Goal: Book appointment/travel/reservation: Book appointment/travel/reservation

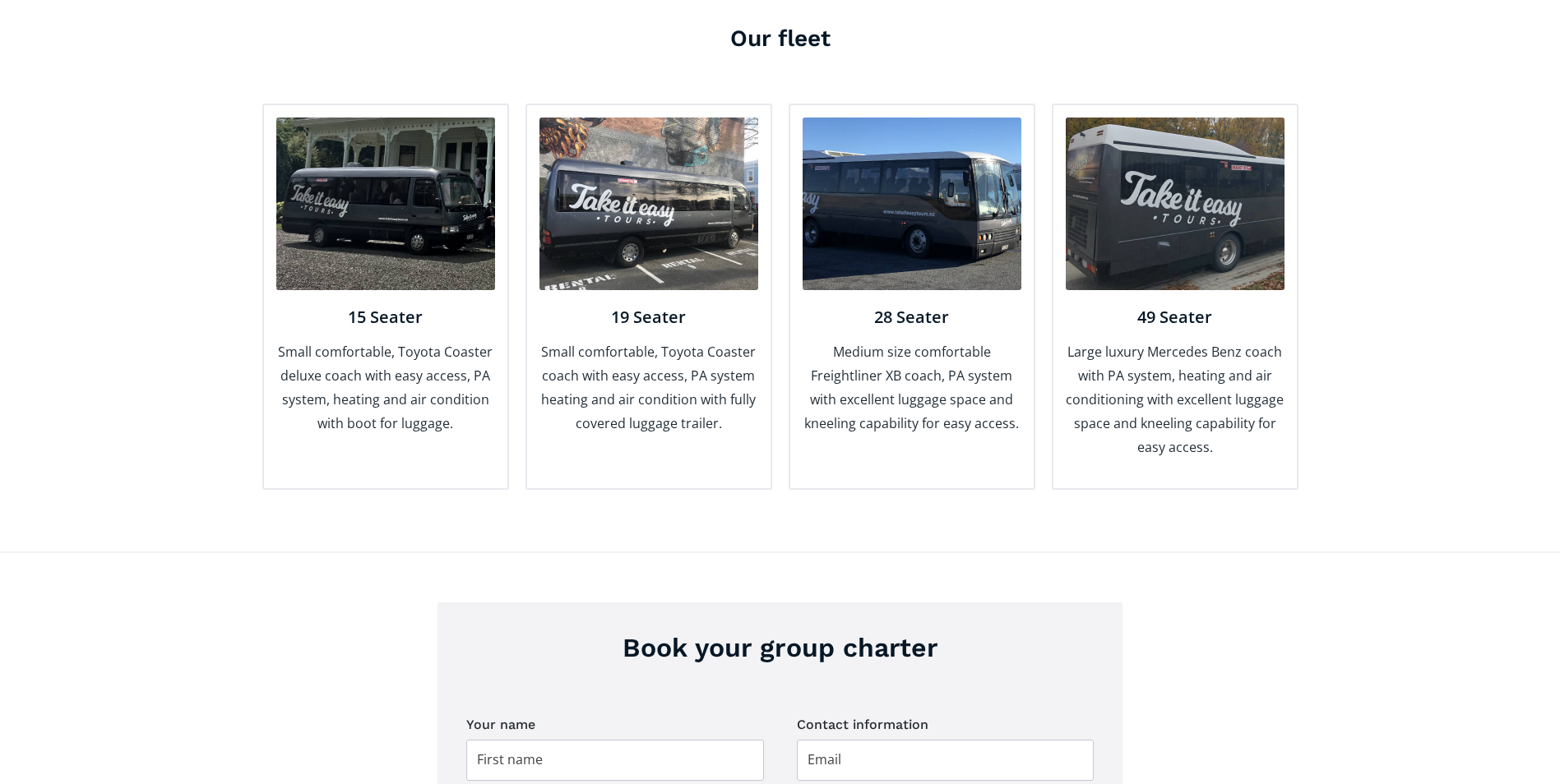
scroll to position [1315, 0]
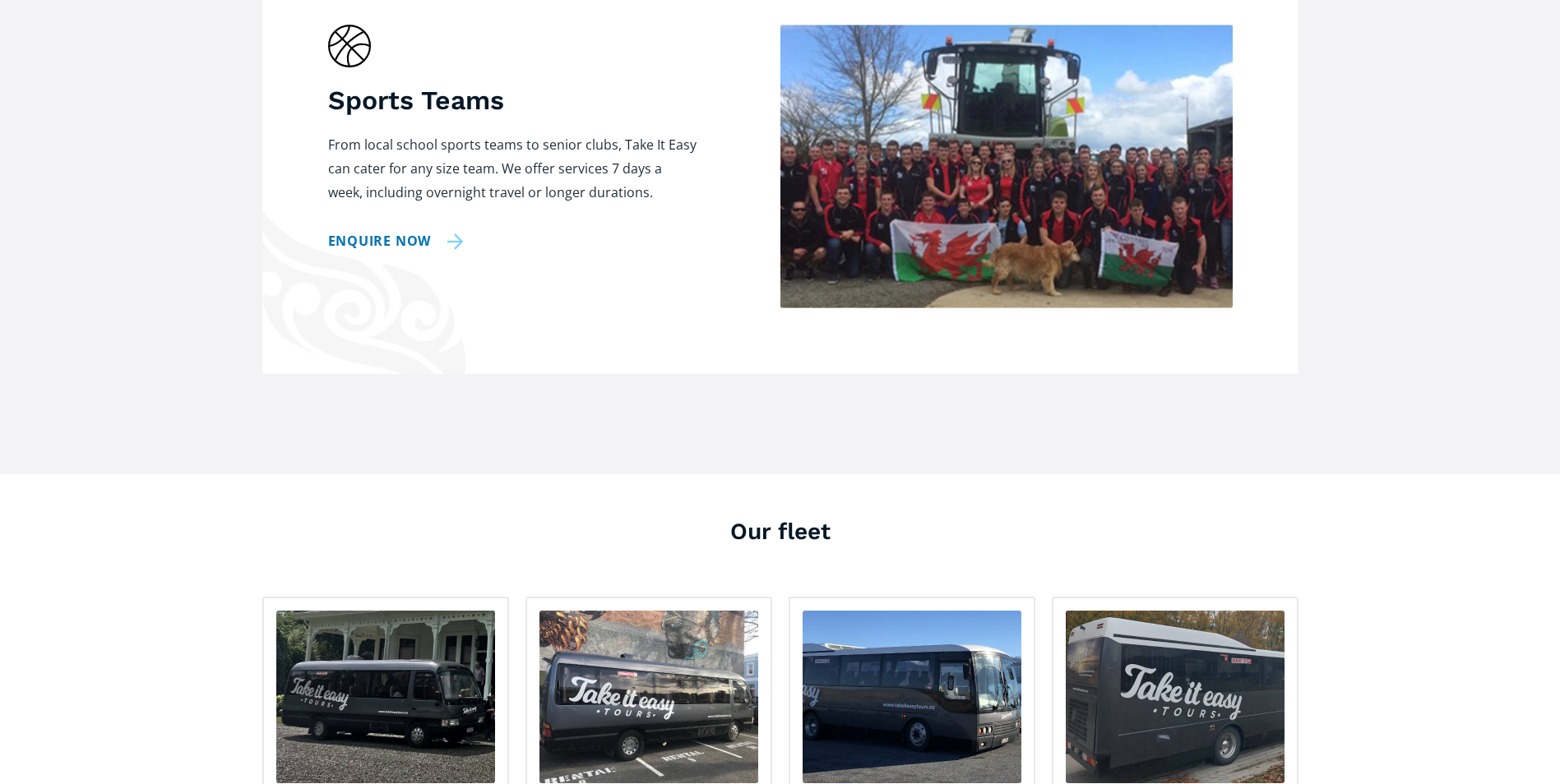
click at [392, 229] on link "Enquire now" at bounding box center [396, 241] width 137 height 24
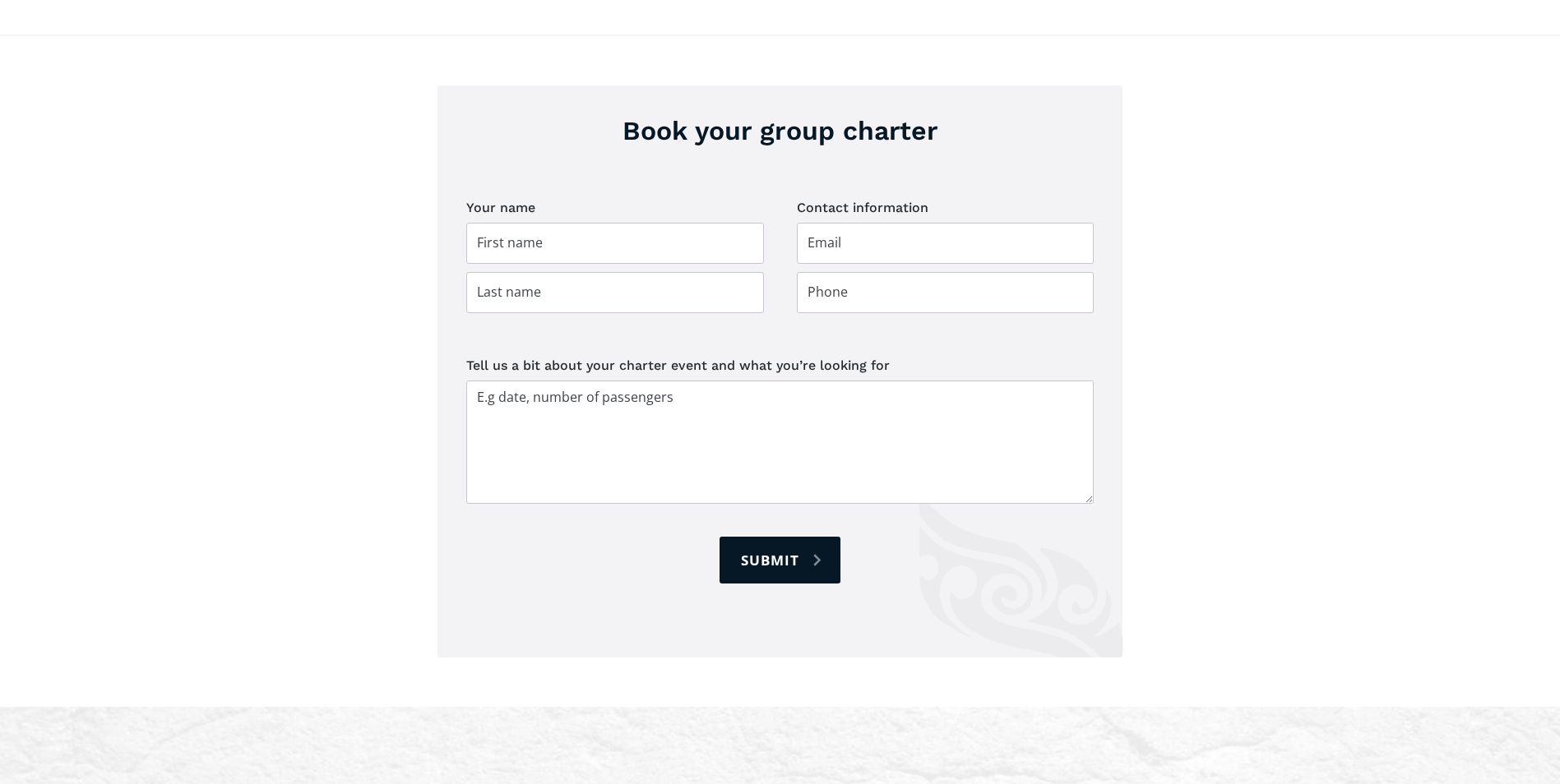
scroll to position [2332, 0]
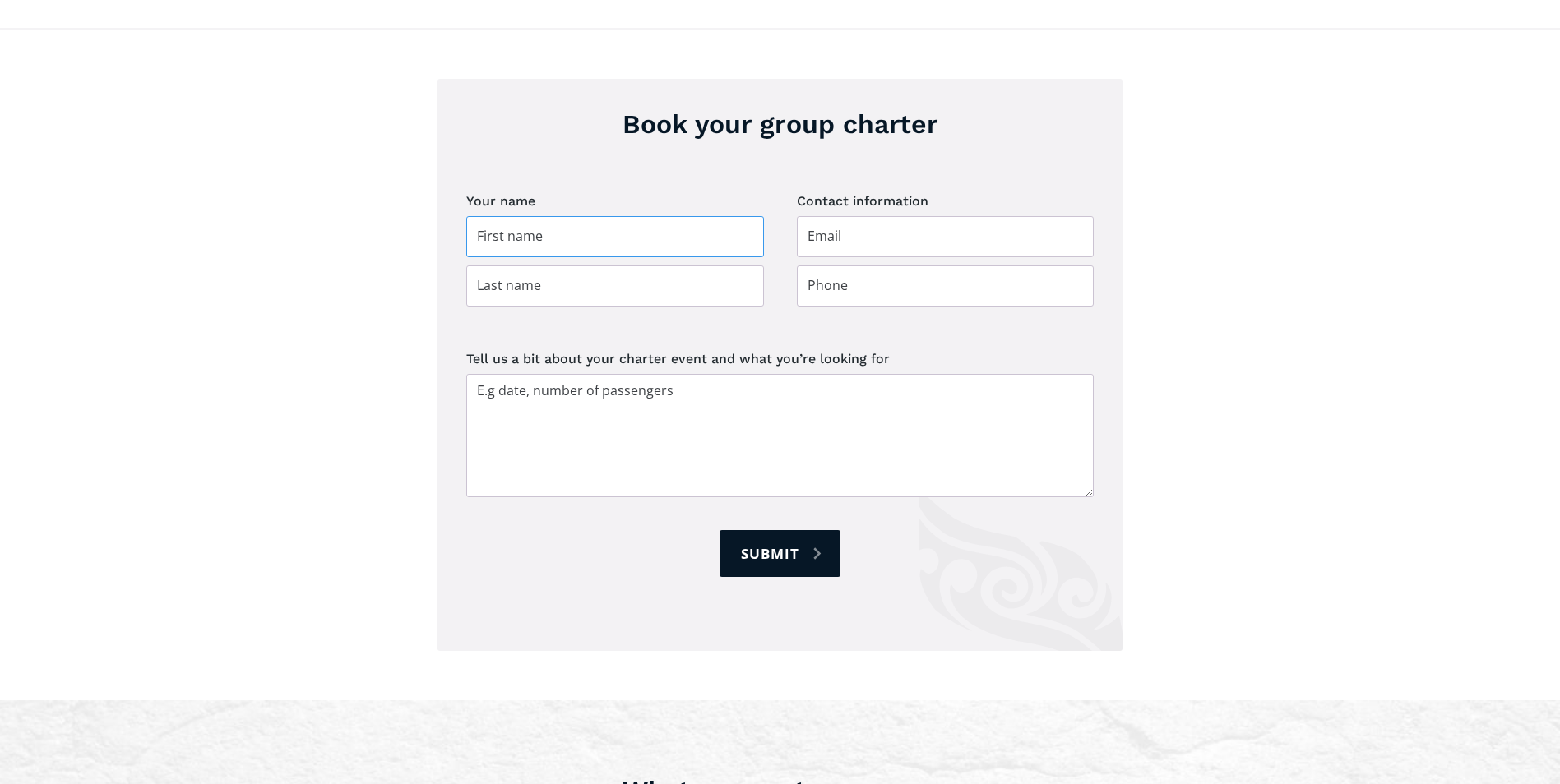
click at [504, 216] on input "Group charter booking" at bounding box center [614, 237] width 298 height 41
type input "[PERSON_NAME]"
type input "[PERSON_NAME][EMAIL_ADDRESS][DOMAIN_NAME]"
type input "0273452172"
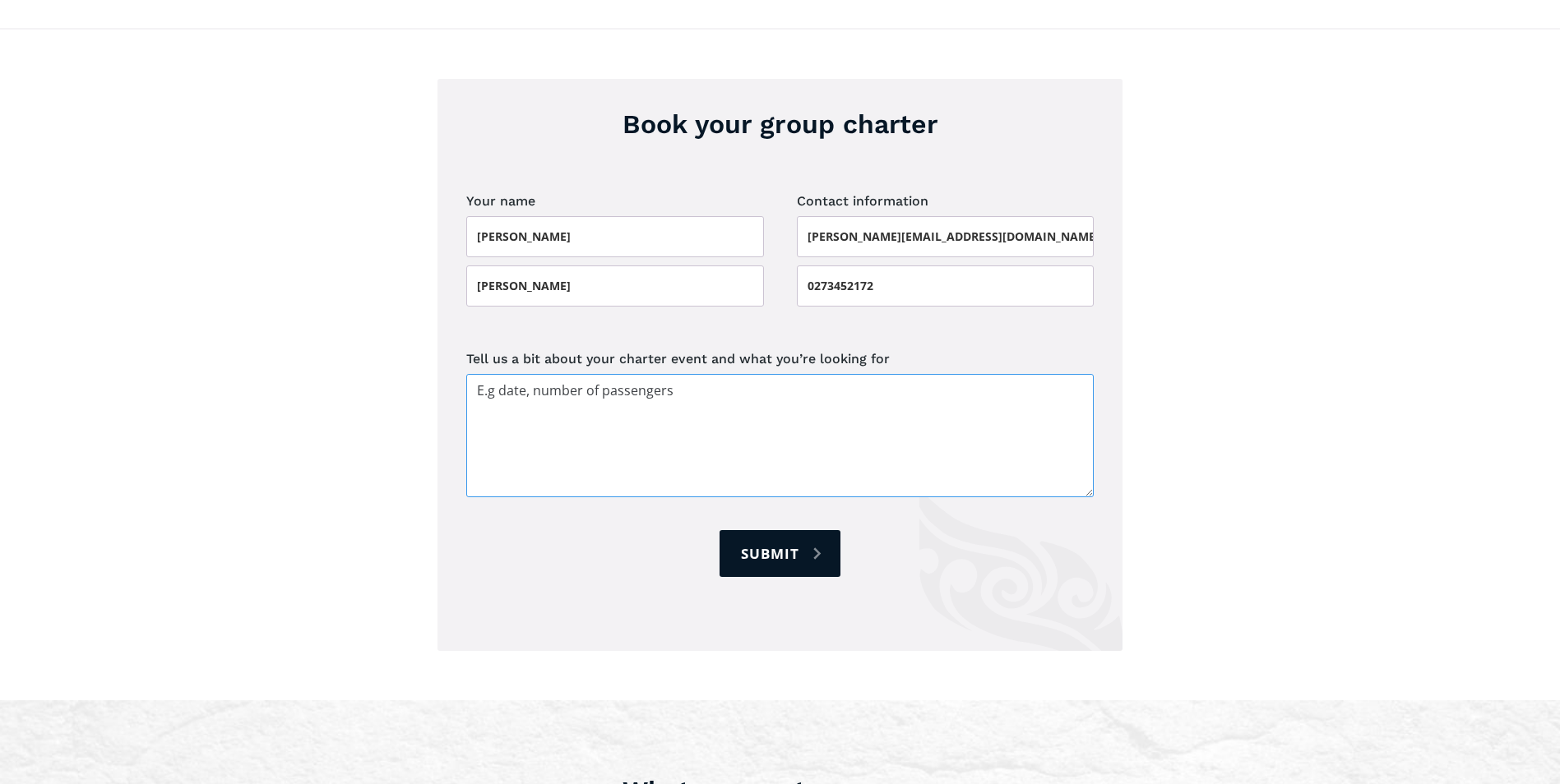
click at [548, 387] on textarea "Tell us a bit about your charter event and what you’re looking for" at bounding box center [779, 435] width 627 height 123
click at [534, 381] on textarea "Tell us a bit about your charter event and what you’re looking for" at bounding box center [779, 435] width 627 height 123
drag, startPoint x: 704, startPoint y: 366, endPoint x: 423, endPoint y: 328, distance: 283.6
click at [423, 328] on div "Book your group charter Your name [PERSON_NAME] Contact information [PERSON_NAM…" at bounding box center [780, 364] width 1560 height 673
paste textarea "Departure date: [DATE] Return date: [DATE] Pickup location: Feilding Golf Club …"
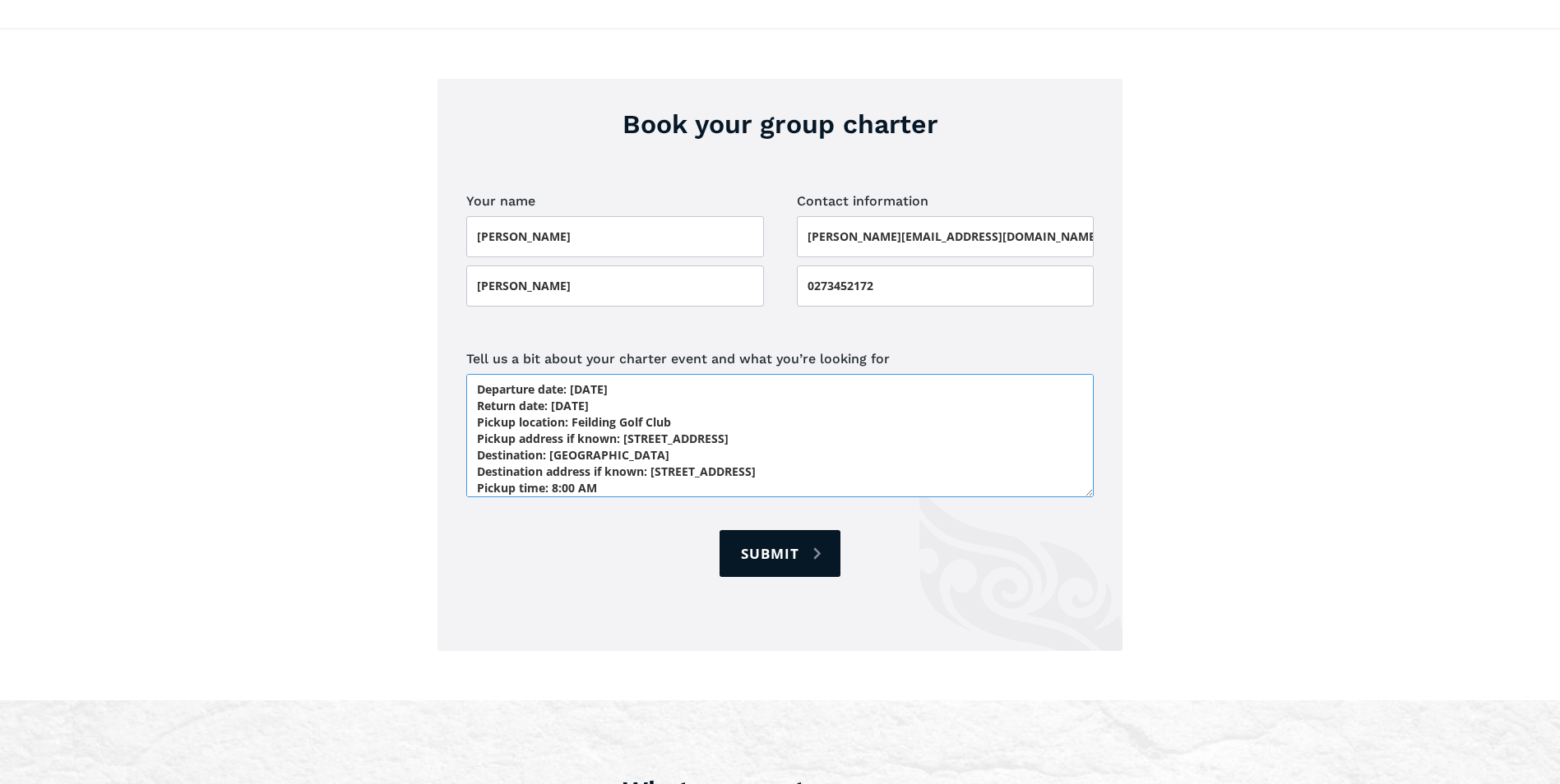
scroll to position [81, 0]
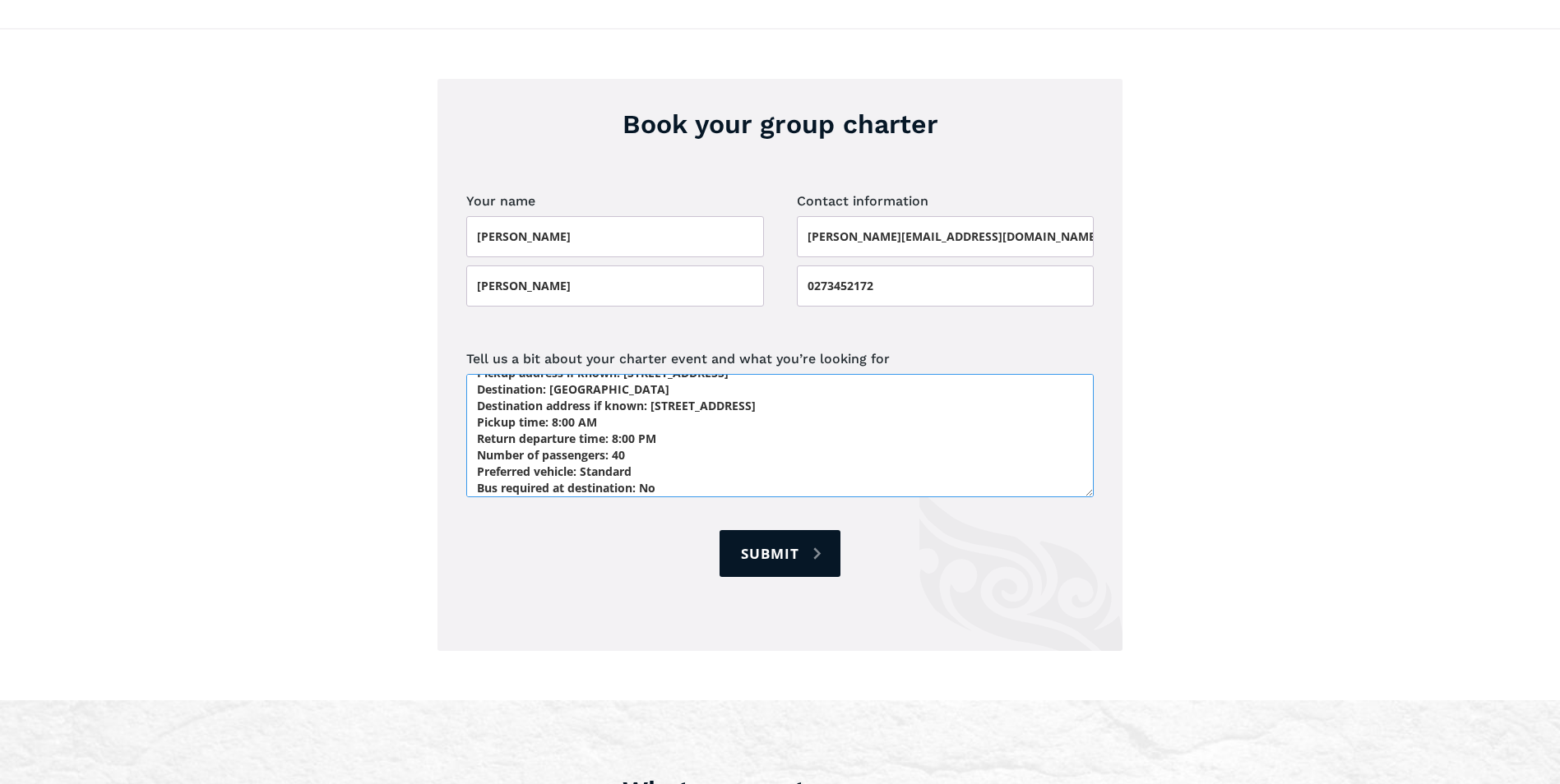
click at [693, 440] on textarea "Departure date: [DATE] Return date: [DATE] Pickup location: Feilding Golf Club …" at bounding box center [779, 435] width 627 height 123
paste textarea "? Decent luggage storage required as bus is for a golf trip, therefore every pa…"
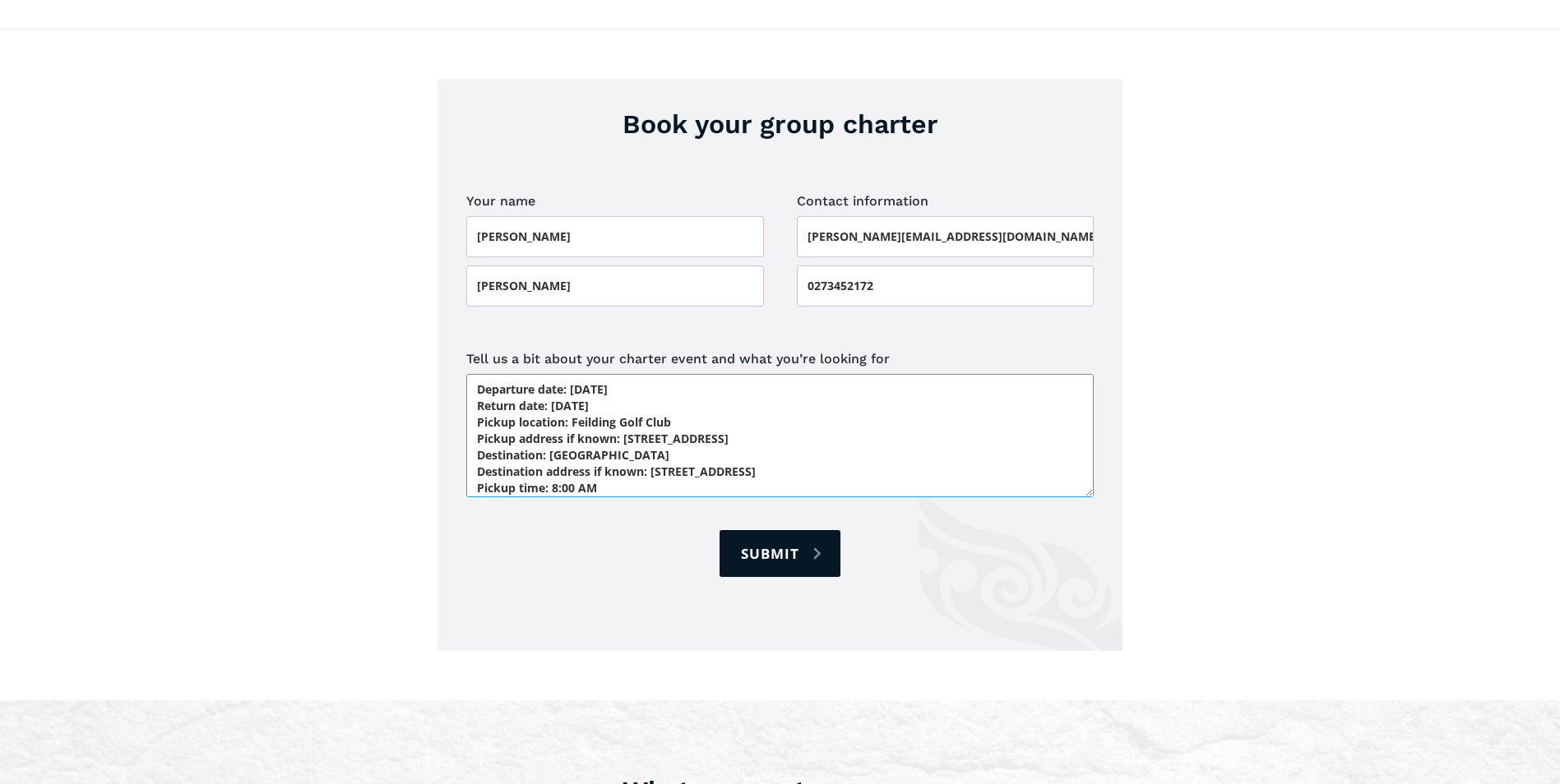
click at [476, 374] on textarea "Departure date: [DATE] Return date: [DATE] Pickup location: Feilding Golf Club …" at bounding box center [779, 435] width 627 height 123
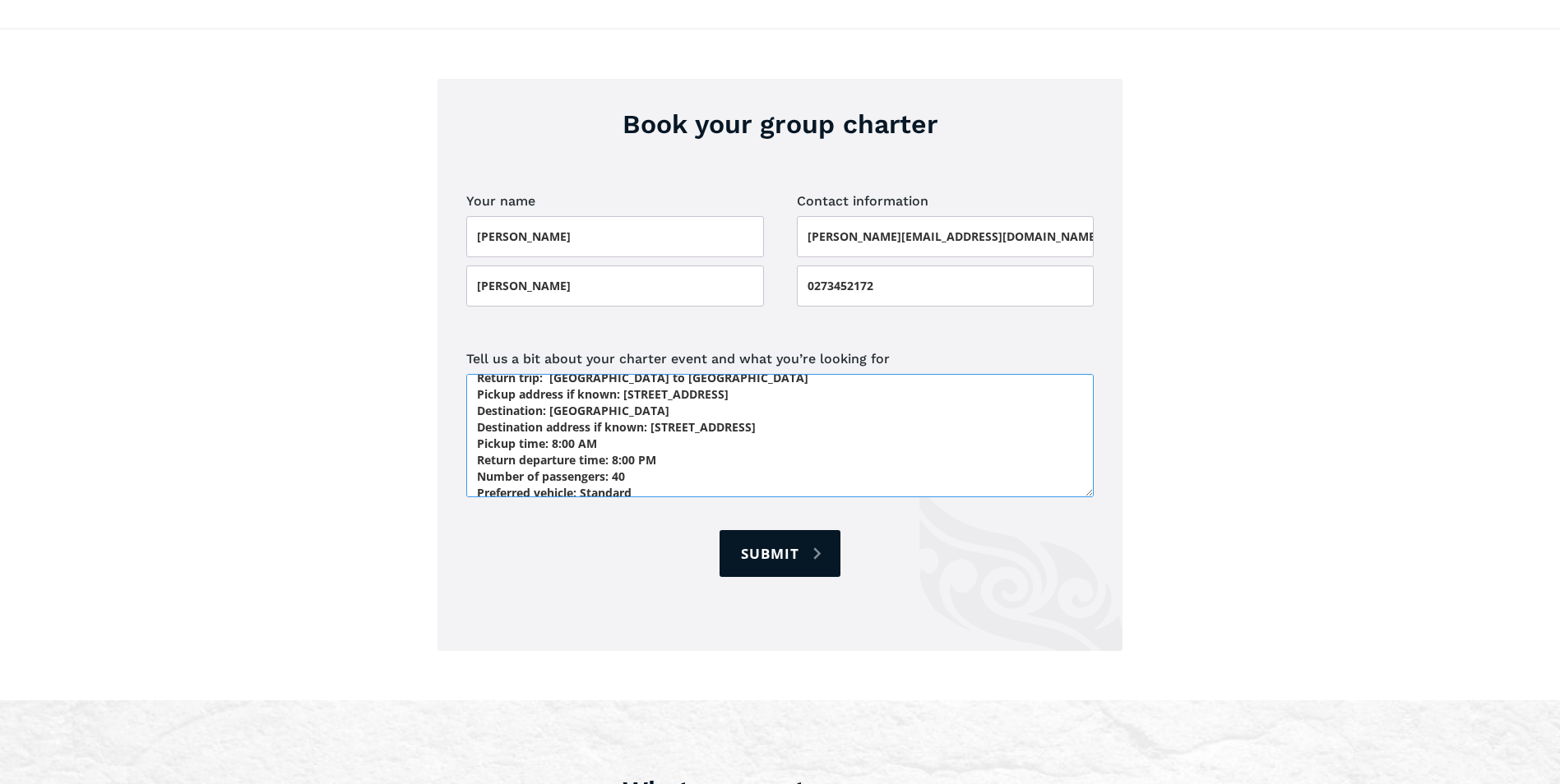
scroll to position [85, 0]
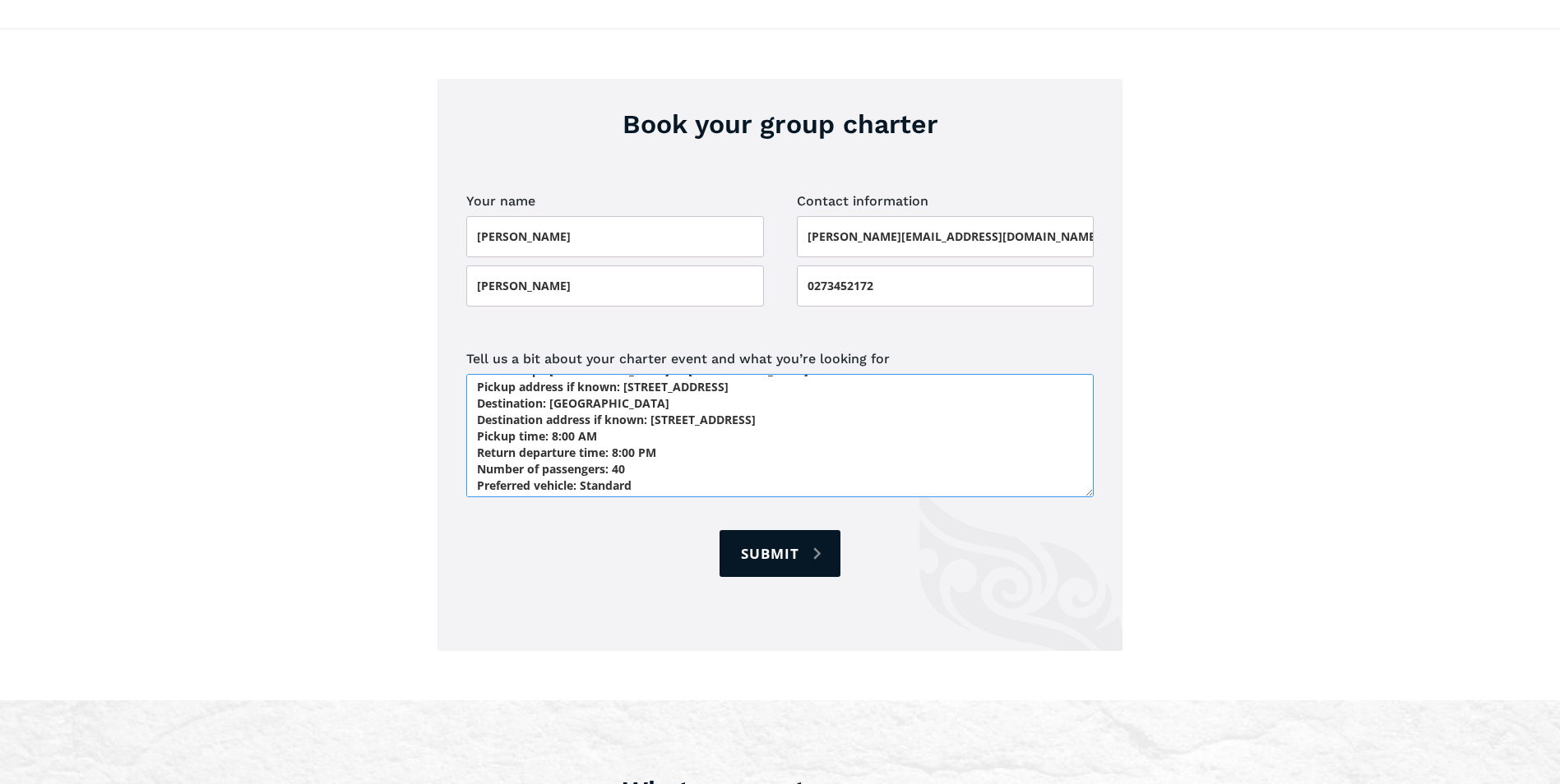
drag, startPoint x: 476, startPoint y: 444, endPoint x: 648, endPoint y: 378, distance: 184.2
click at [648, 378] on textarea "Bus required for a Mystery bus trip for a [DEMOGRAPHIC_DATA] golf trip. Date: […" at bounding box center [779, 435] width 627 height 123
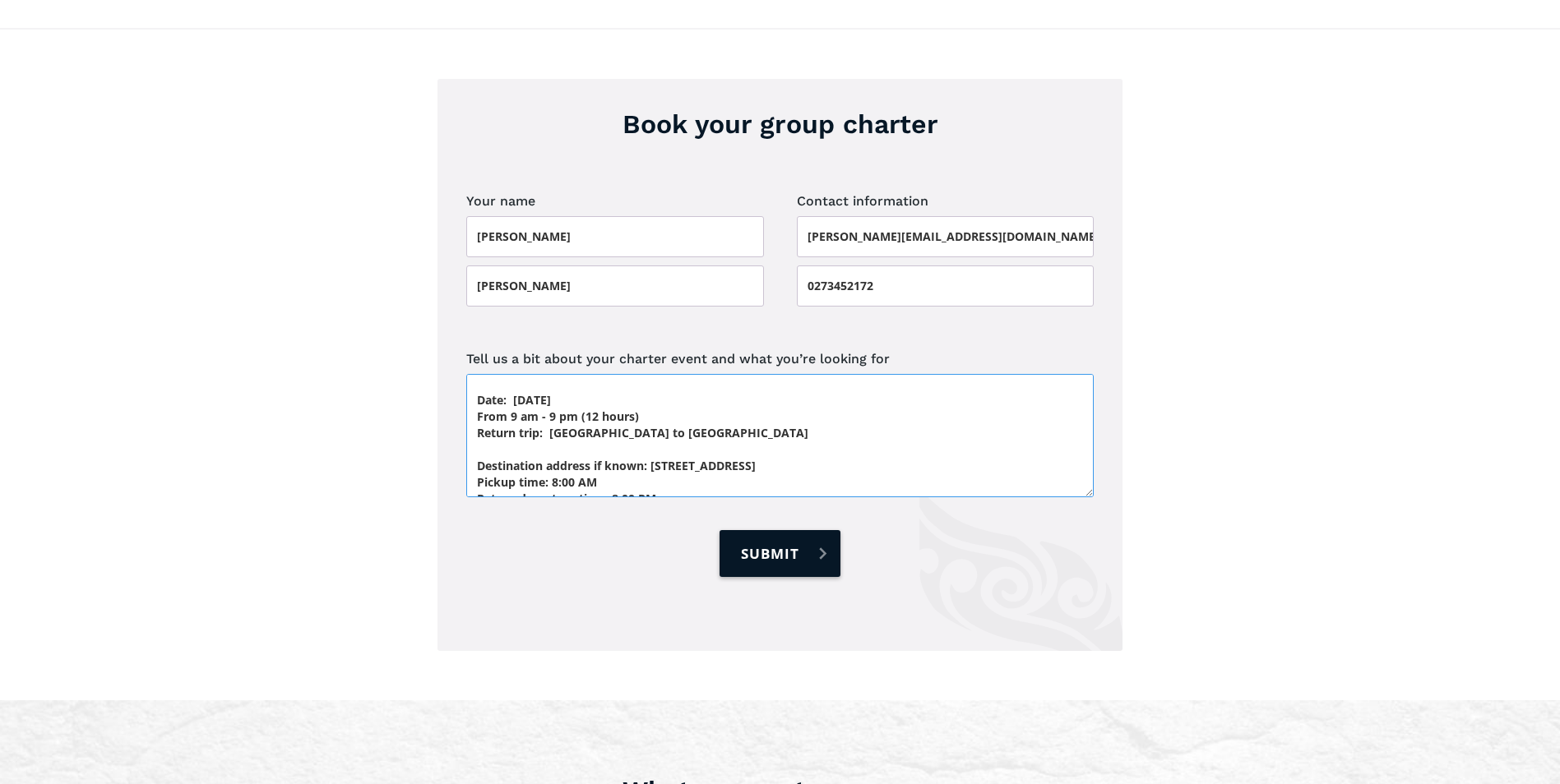
scroll to position [6, 0]
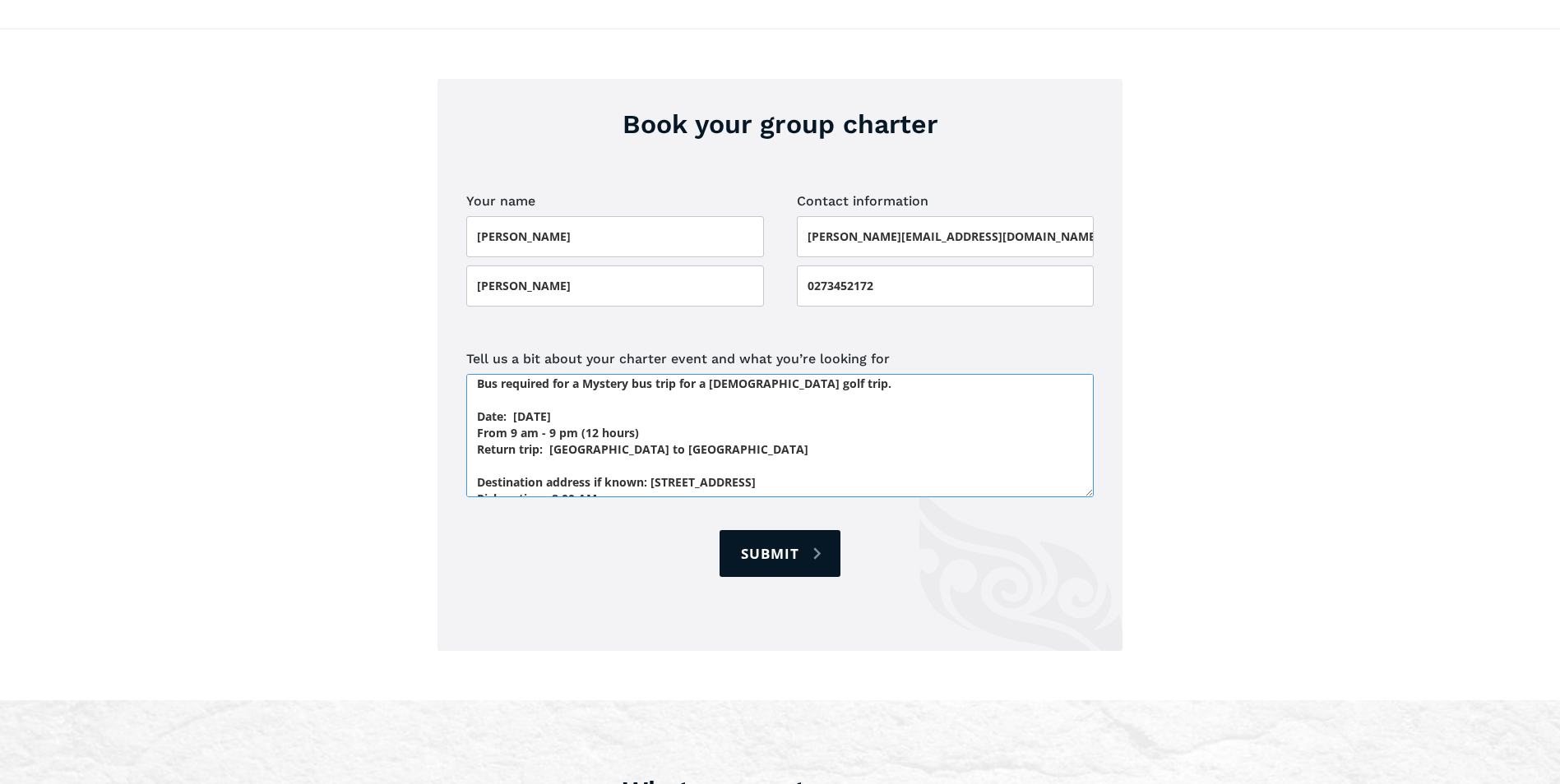
click at [654, 423] on textarea "Bus required for a Mystery bus trip for a [DEMOGRAPHIC_DATA] golf trip. Date: […" at bounding box center [779, 435] width 627 height 123
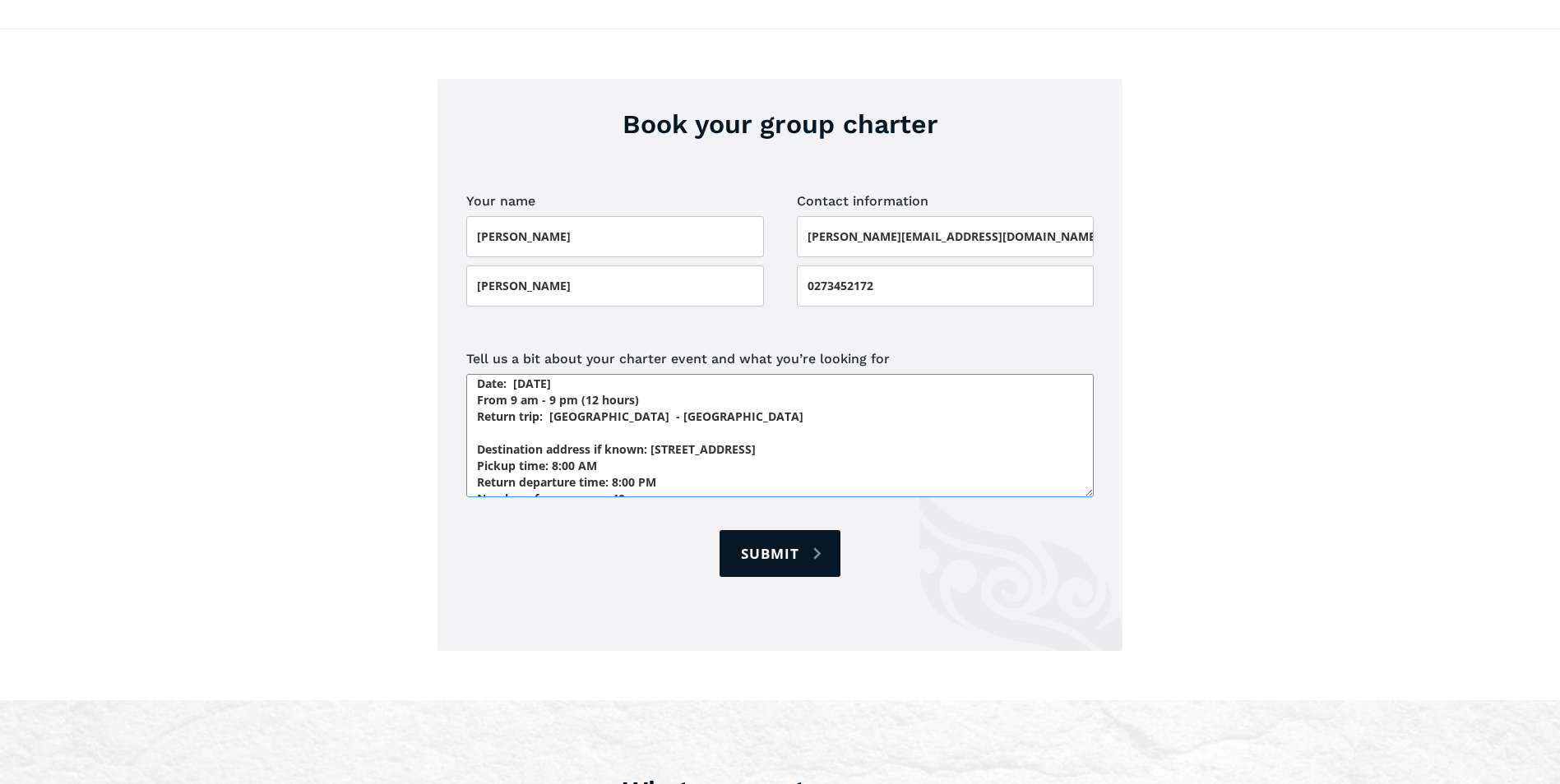
scroll to position [71, 0]
drag, startPoint x: 658, startPoint y: 418, endPoint x: 455, endPoint y: 372, distance: 208.1
click at [455, 372] on div "Book your group charter Your name [PERSON_NAME] Contact information [PERSON_NAM…" at bounding box center [779, 365] width 685 height 572
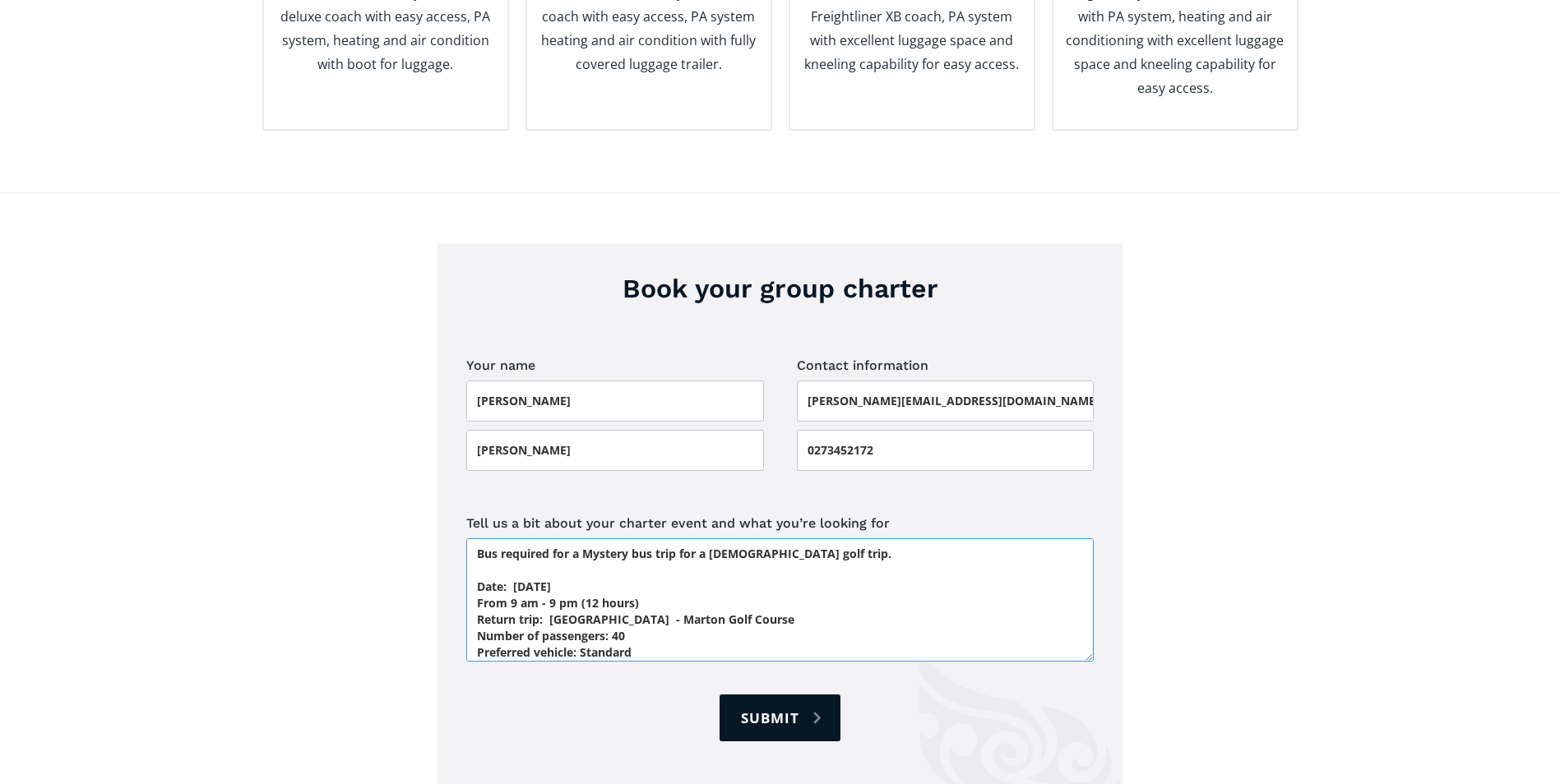
scroll to position [2415, 0]
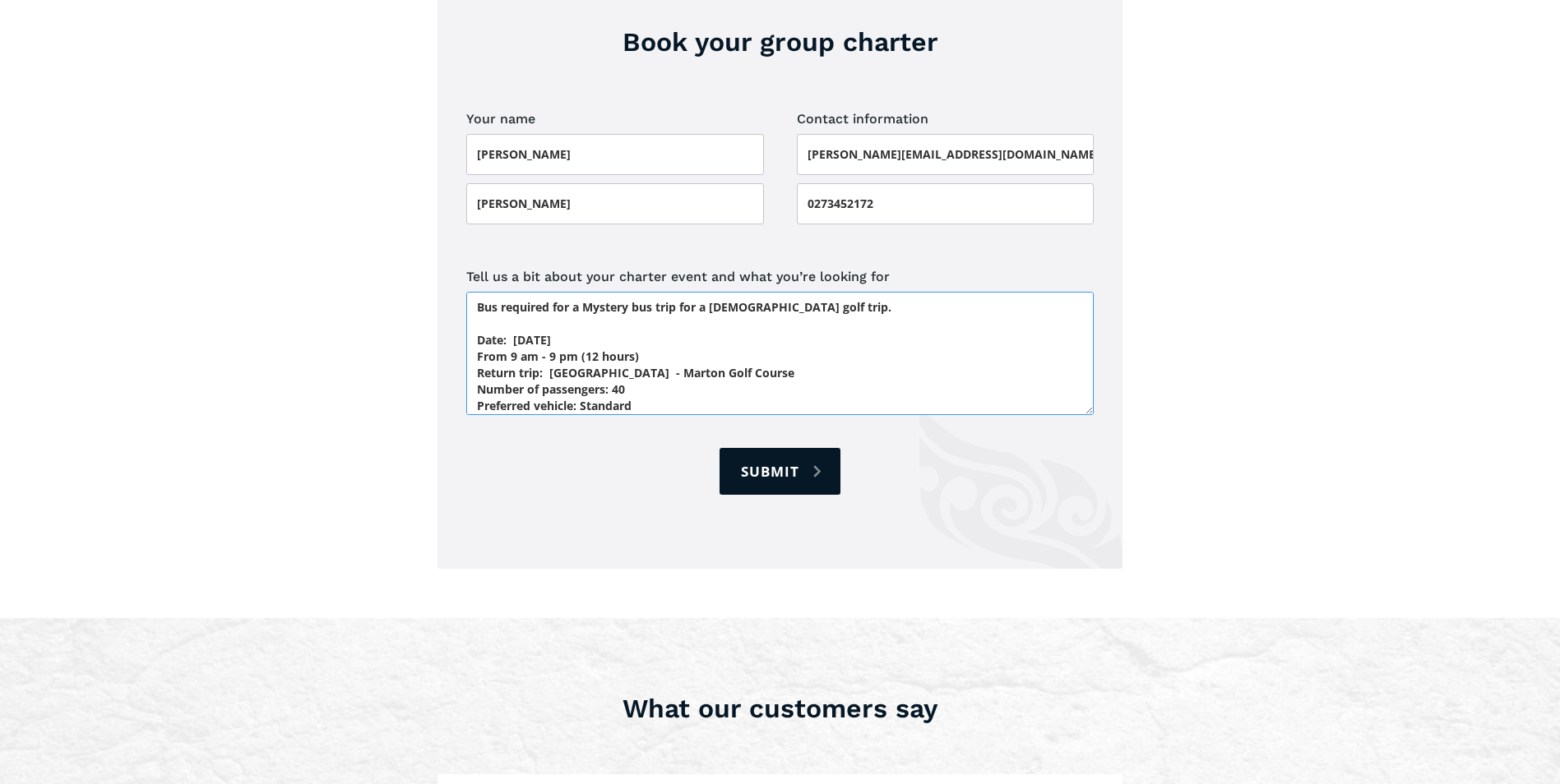
click at [626, 357] on textarea "Bus required for a Mystery bus trip for a [DEMOGRAPHIC_DATA] golf trip. Date: […" at bounding box center [779, 353] width 627 height 123
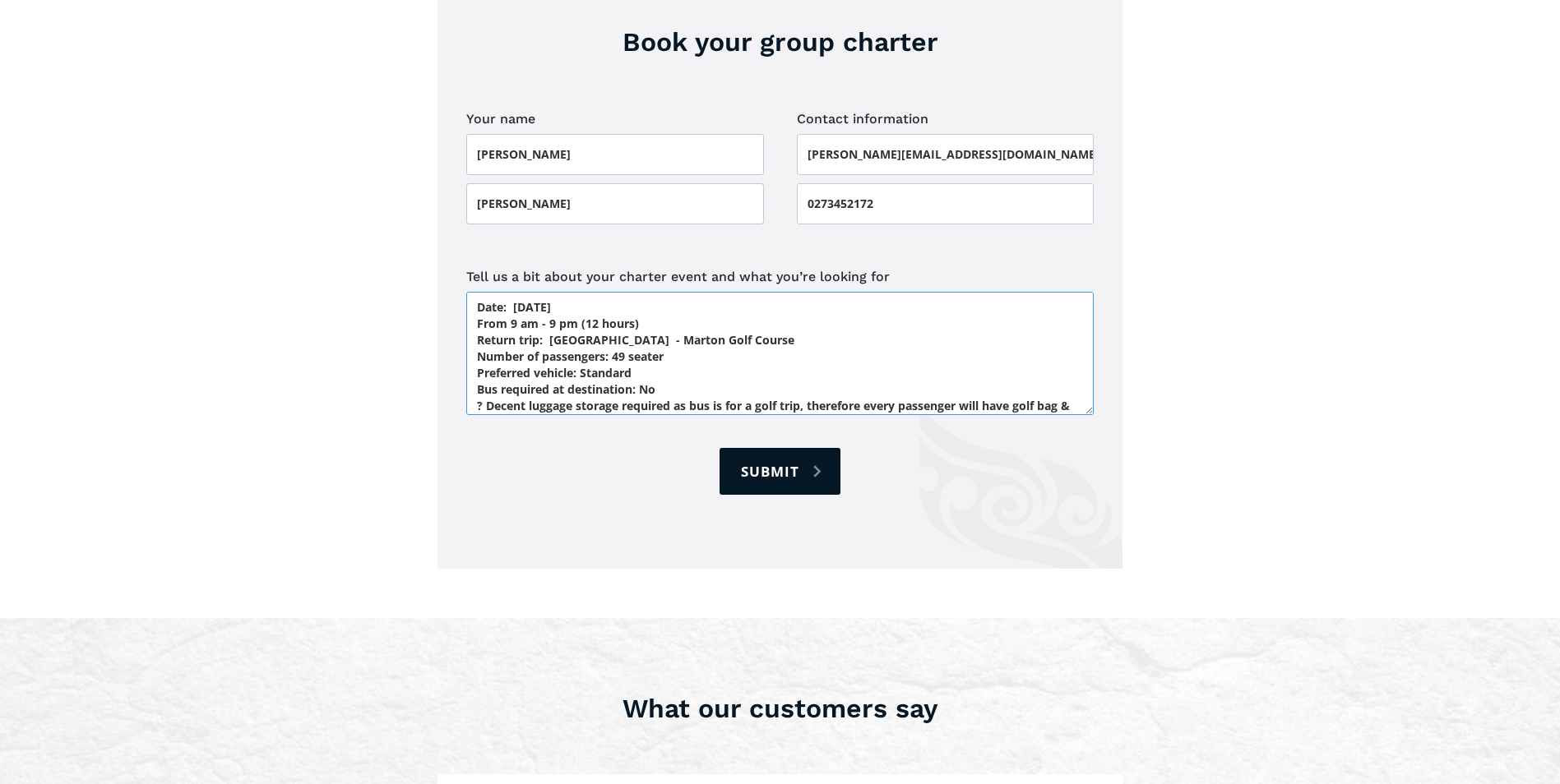
scroll to position [66, 0]
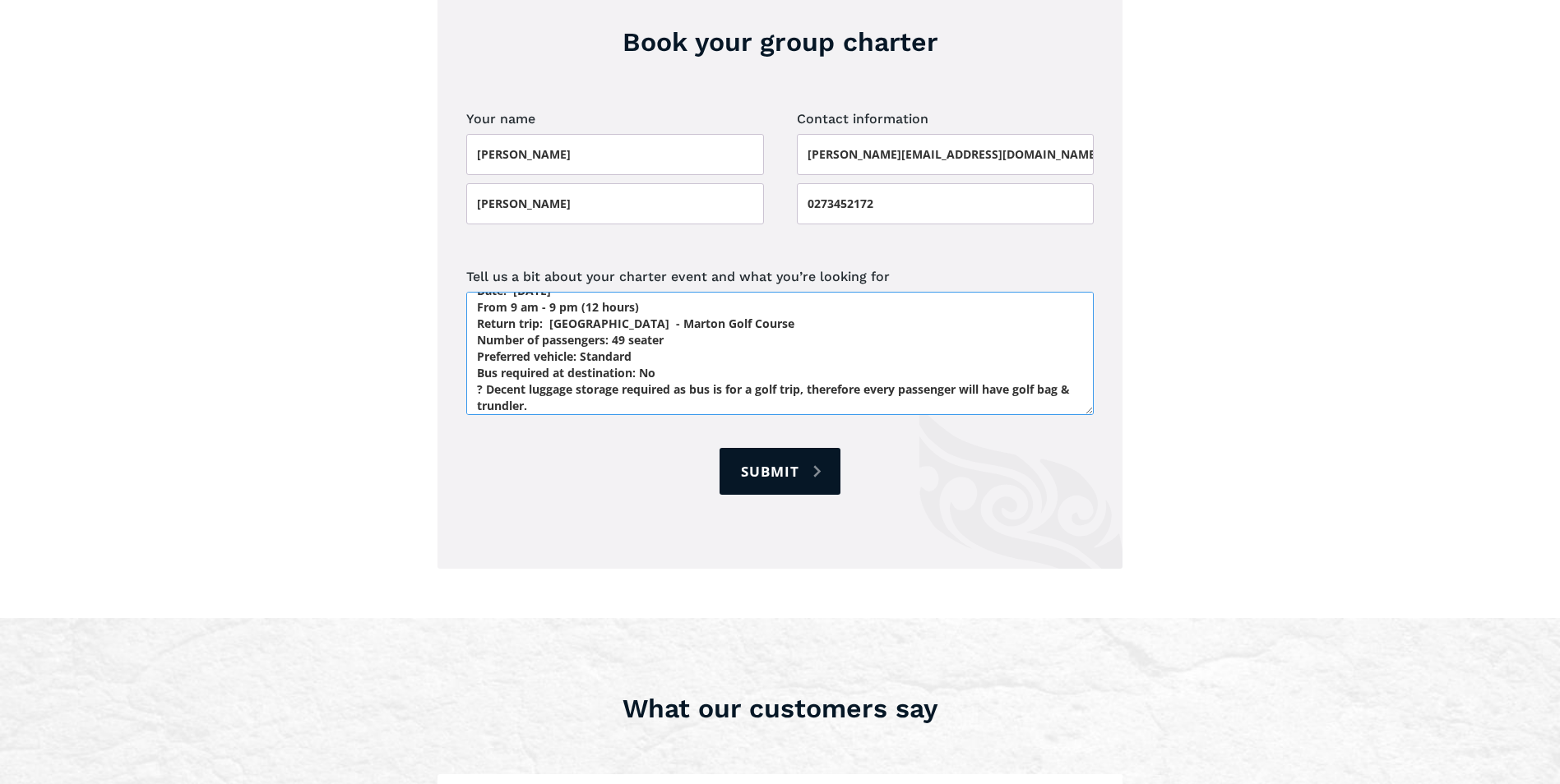
drag, startPoint x: 657, startPoint y: 328, endPoint x: 459, endPoint y: 312, distance: 198.6
click at [459, 312] on div "Book your group charter Your name [PERSON_NAME] Contact information [PERSON_NAM…" at bounding box center [779, 283] width 685 height 572
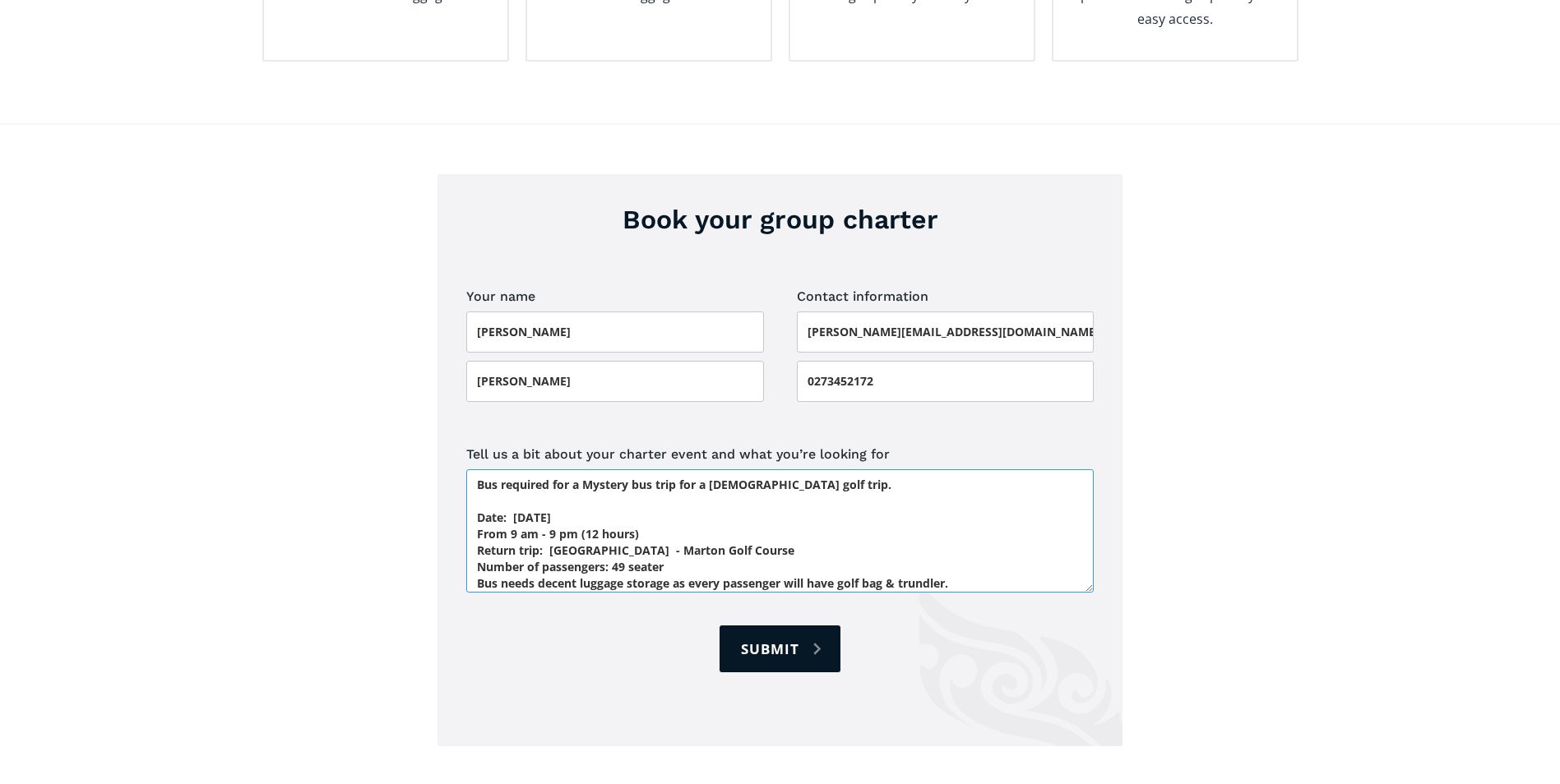
scroll to position [2250, 0]
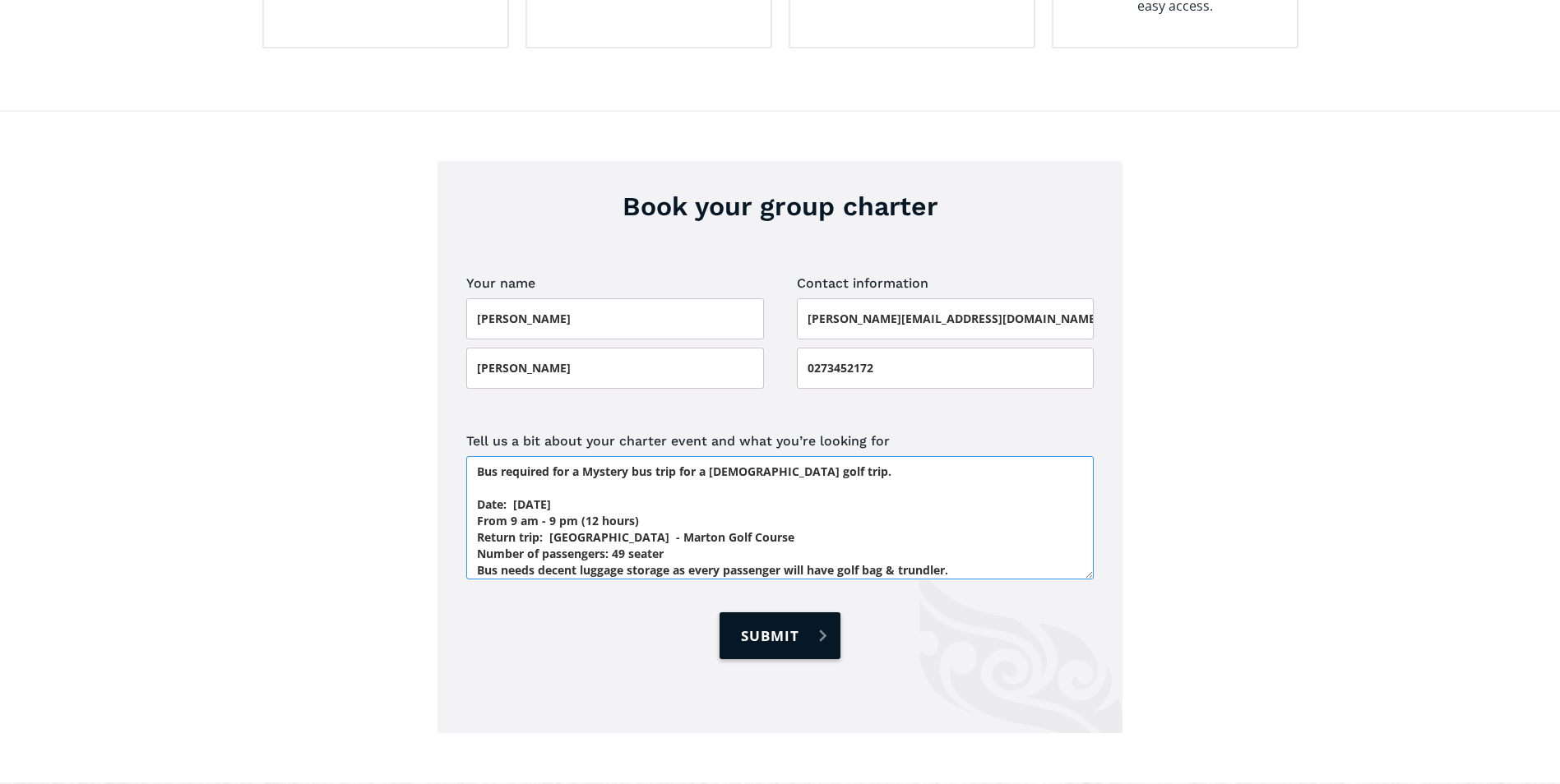
type textarea "Bus required for a Mystery bus trip for a [DEMOGRAPHIC_DATA] golf trip. Date: […"
click at [777, 613] on input "Submit" at bounding box center [779, 636] width 120 height 47
type input "Please wait..."
